Goal: Browse casually: Explore the website without a specific task or goal

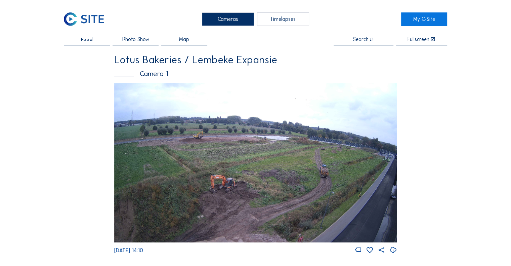
click at [321, 125] on img at bounding box center [255, 162] width 282 height 159
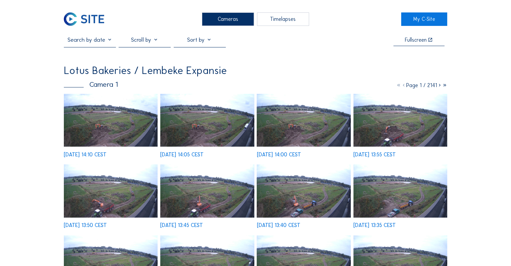
click at [69, 134] on img at bounding box center [111, 120] width 94 height 53
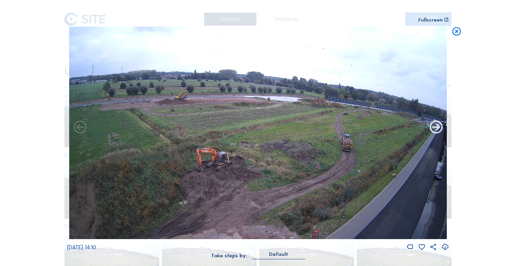
click at [432, 128] on icon at bounding box center [435, 128] width 15 height 16
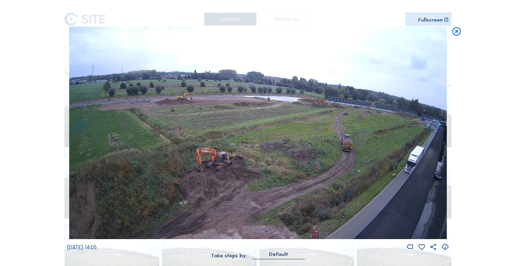
click at [432, 128] on icon at bounding box center [435, 128] width 15 height 16
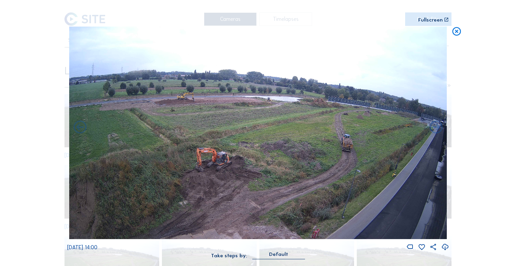
click at [432, 128] on icon at bounding box center [435, 128] width 15 height 16
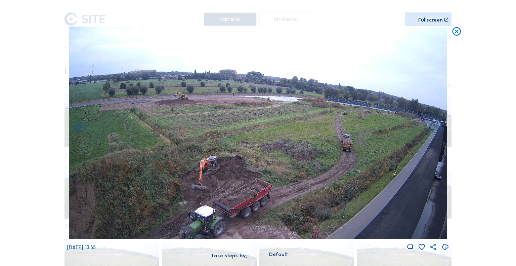
click at [432, 128] on icon at bounding box center [435, 128] width 15 height 16
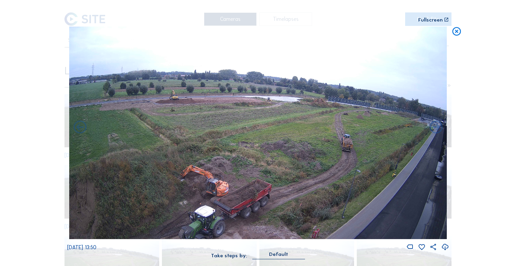
click at [432, 128] on icon at bounding box center [435, 128] width 15 height 16
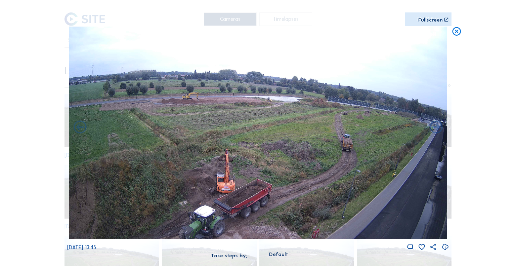
click at [432, 128] on icon at bounding box center [435, 128] width 15 height 16
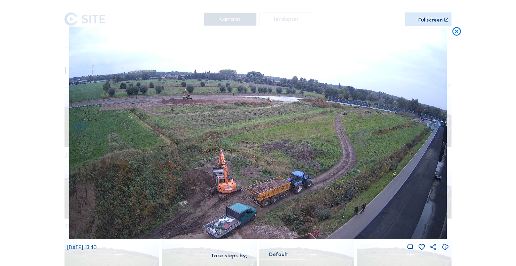
click at [432, 128] on icon at bounding box center [435, 128] width 15 height 16
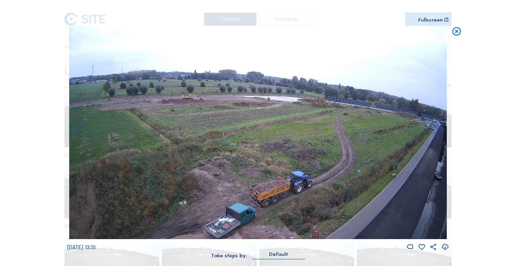
click at [432, 128] on icon at bounding box center [435, 128] width 15 height 16
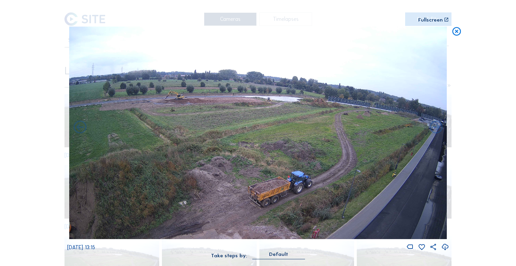
click at [432, 128] on icon at bounding box center [435, 128] width 15 height 16
click at [457, 36] on icon at bounding box center [456, 32] width 10 height 11
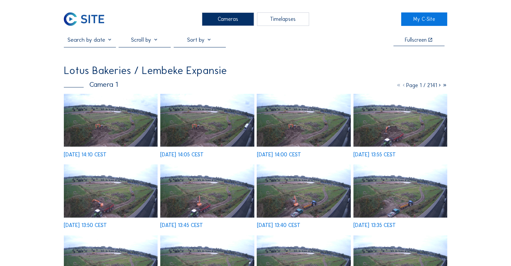
click at [83, 25] on img at bounding box center [84, 18] width 40 height 13
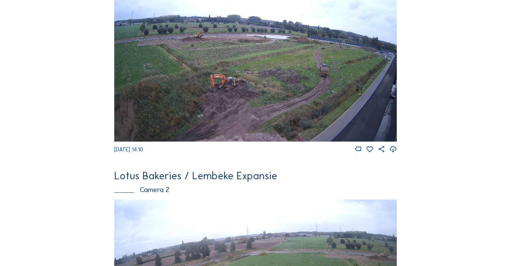
scroll to position [235, 0]
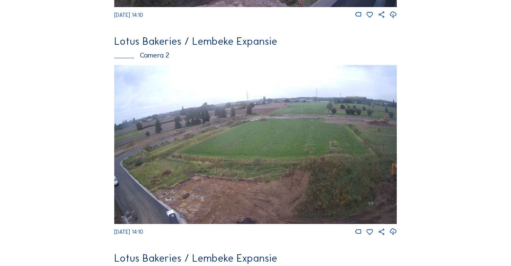
click at [199, 126] on img at bounding box center [255, 144] width 282 height 159
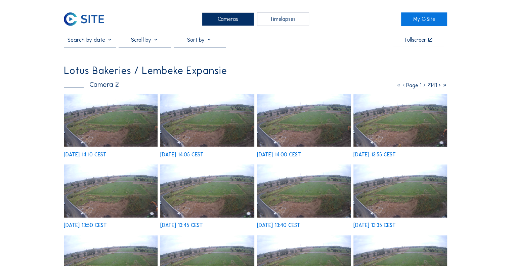
click at [118, 127] on img at bounding box center [111, 120] width 94 height 53
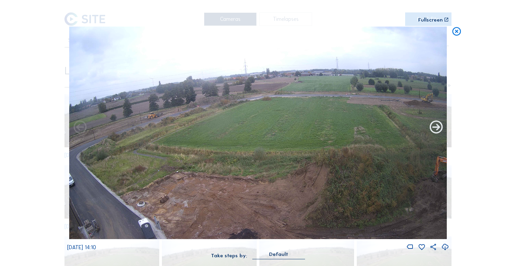
click at [428, 130] on icon at bounding box center [435, 128] width 15 height 16
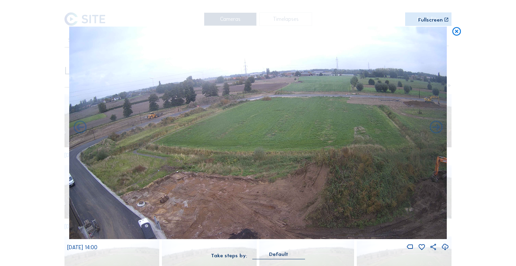
click at [428, 130] on icon at bounding box center [435, 128] width 15 height 16
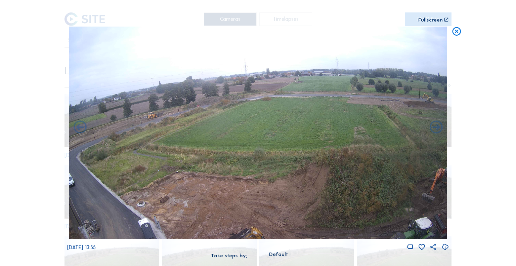
click at [428, 130] on icon at bounding box center [435, 128] width 15 height 16
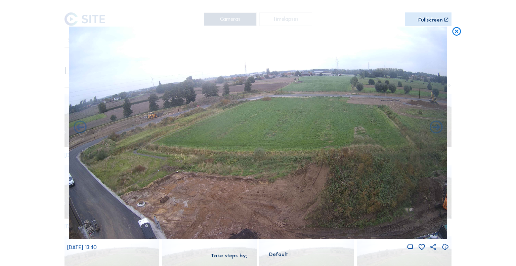
click at [428, 130] on icon at bounding box center [435, 128] width 15 height 16
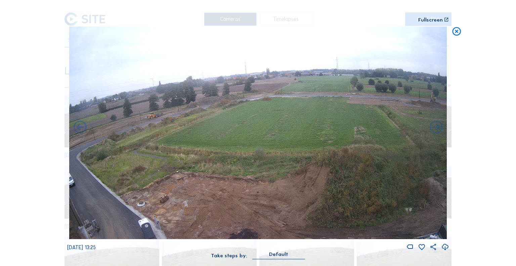
click at [428, 130] on icon at bounding box center [435, 128] width 15 height 16
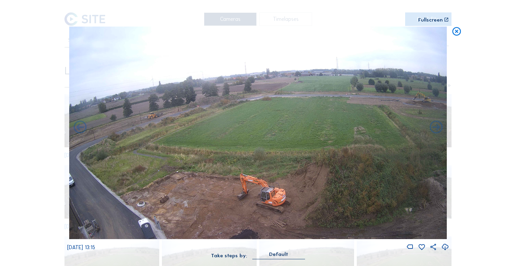
click at [428, 130] on icon at bounding box center [435, 128] width 15 height 16
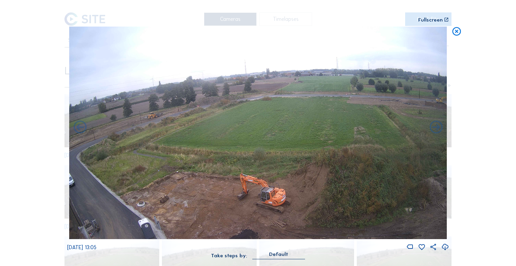
click at [428, 130] on icon at bounding box center [435, 128] width 15 height 16
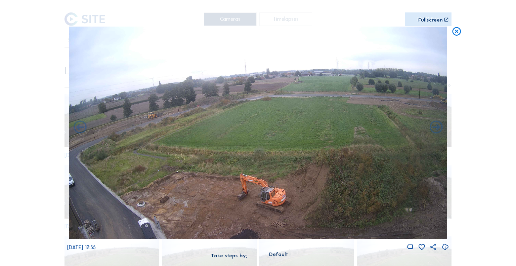
click at [428, 130] on icon at bounding box center [435, 128] width 15 height 16
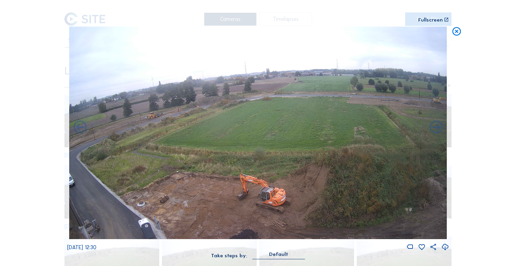
click at [428, 130] on icon at bounding box center [435, 128] width 15 height 16
click at [75, 133] on icon at bounding box center [79, 128] width 15 height 16
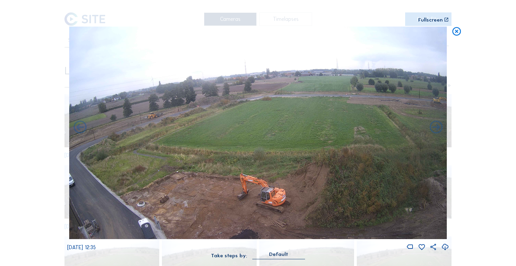
click at [75, 133] on icon at bounding box center [79, 128] width 15 height 16
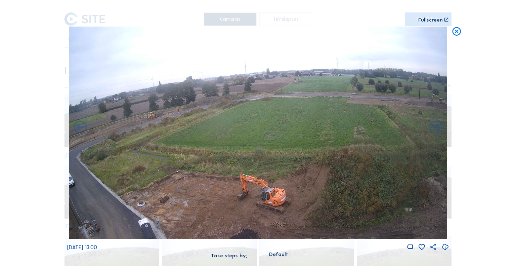
click at [75, 133] on icon at bounding box center [79, 128] width 15 height 16
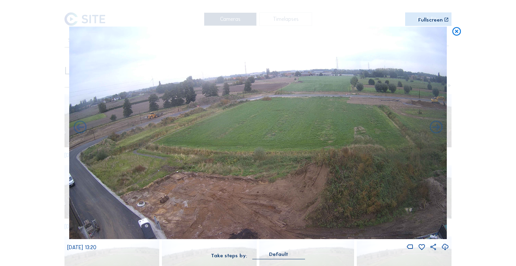
click at [75, 133] on icon at bounding box center [79, 128] width 15 height 16
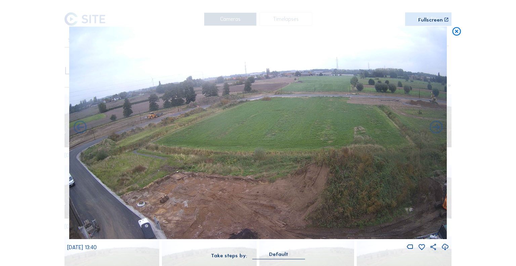
click at [75, 133] on icon at bounding box center [79, 128] width 15 height 16
click at [428, 128] on icon at bounding box center [435, 128] width 15 height 16
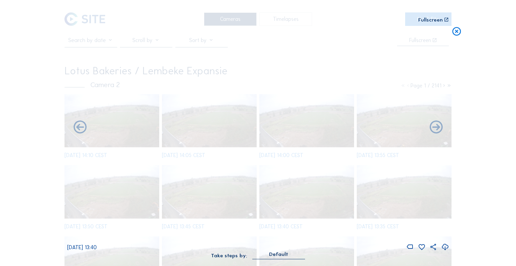
click at [428, 128] on icon at bounding box center [435, 128] width 15 height 16
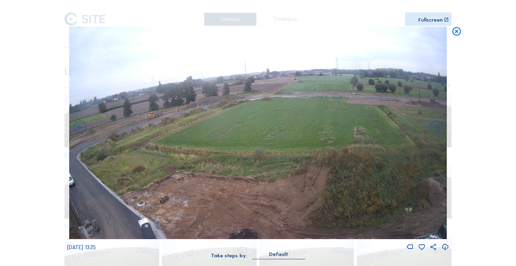
click at [428, 128] on icon at bounding box center [435, 128] width 15 height 16
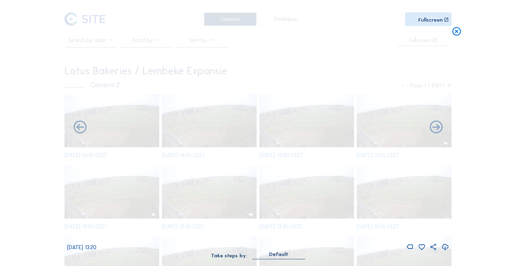
click at [428, 128] on icon at bounding box center [435, 128] width 15 height 16
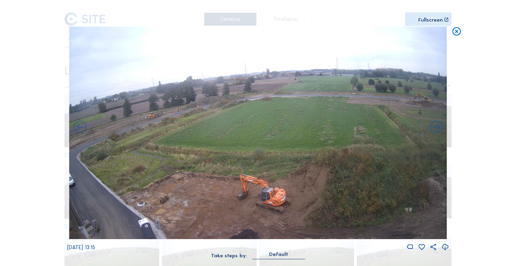
click at [428, 128] on icon at bounding box center [435, 128] width 15 height 16
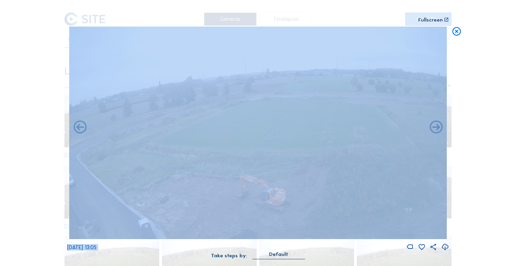
click at [428, 128] on icon at bounding box center [435, 128] width 15 height 16
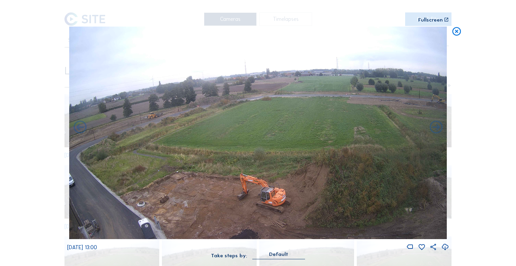
click at [428, 128] on icon at bounding box center [435, 128] width 15 height 16
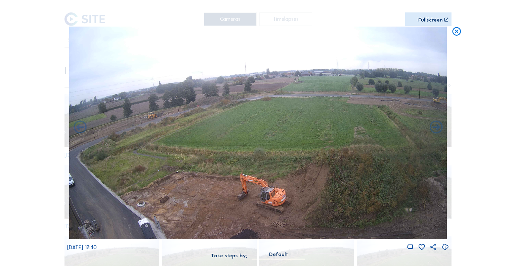
click at [428, 128] on icon at bounding box center [435, 128] width 15 height 16
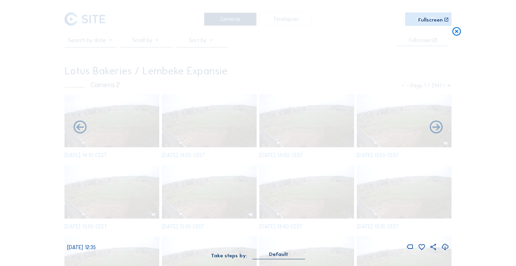
click at [428, 128] on icon at bounding box center [435, 128] width 15 height 16
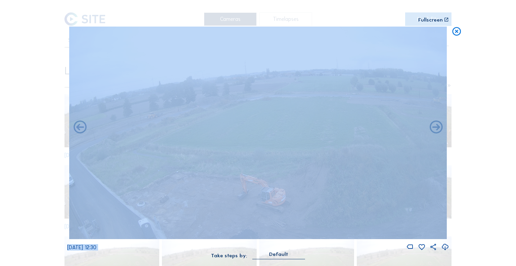
click at [428, 128] on icon at bounding box center [435, 128] width 15 height 16
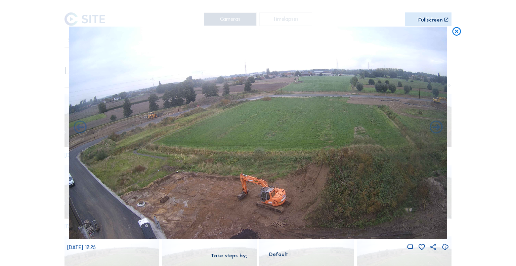
click at [428, 128] on icon at bounding box center [435, 128] width 15 height 16
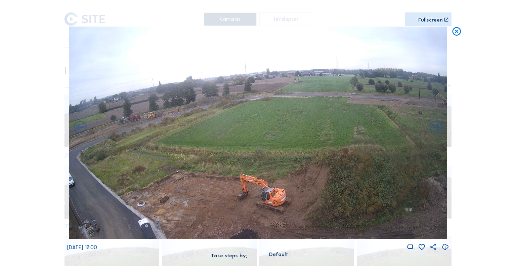
click at [428, 128] on icon at bounding box center [435, 128] width 15 height 16
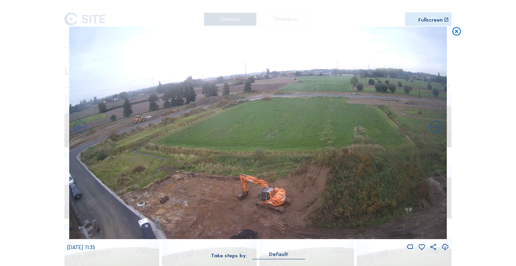
click at [428, 128] on icon at bounding box center [435, 128] width 15 height 16
click at [76, 126] on icon at bounding box center [79, 128] width 15 height 16
click at [434, 126] on icon at bounding box center [435, 128] width 15 height 16
click at [433, 126] on icon at bounding box center [435, 128] width 15 height 16
click at [432, 129] on icon at bounding box center [435, 128] width 15 height 16
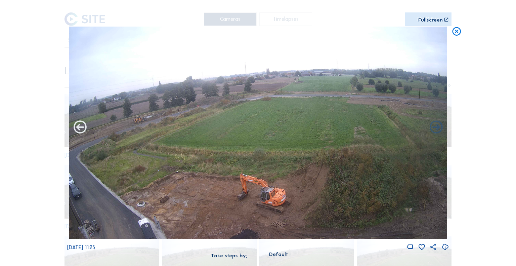
click at [84, 133] on icon at bounding box center [79, 128] width 15 height 16
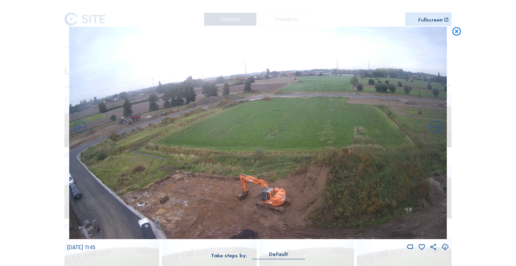
click at [84, 133] on icon at bounding box center [79, 128] width 15 height 16
